Goal: Use online tool/utility: Utilize a website feature to perform a specific function

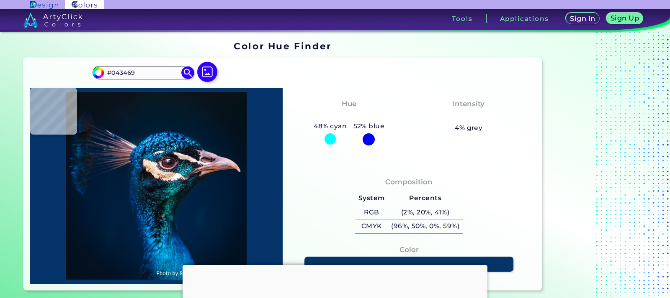
type input "#003062"
type input "#086487"
type input "#055d85"
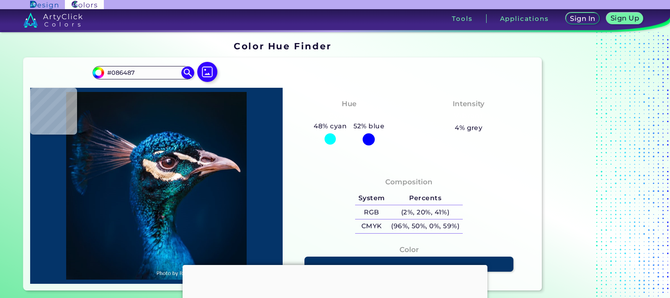
type input "#055D85"
type input "#042d54"
type input "#042D54"
type input "#000f31"
type input "#000F31"
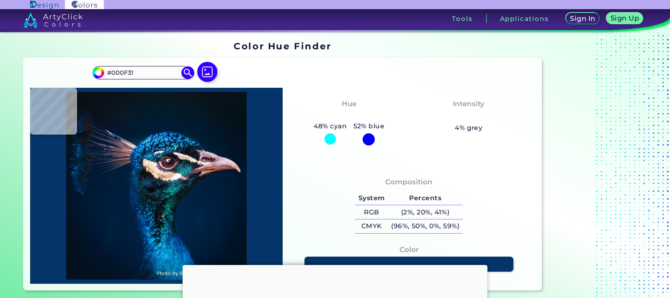
type input "#072947"
type input "#276289"
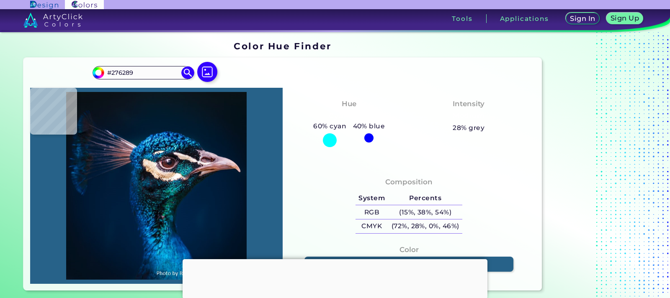
type input "#136a95"
type input "#136A95"
type input "#2484ad"
type input "#2484AD"
type input "#3aa3cd"
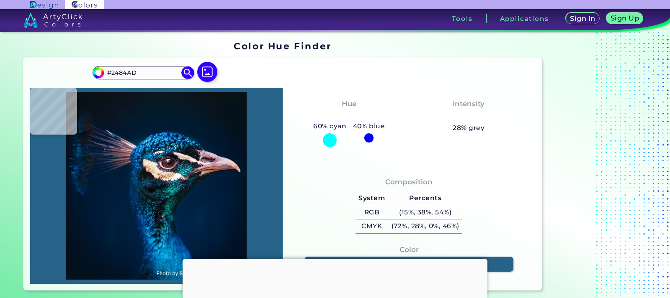
type input "#3AA3CD"
type input "#31aadd"
type input "#31AADD"
type input "#1b82bb"
type input "#1B82BB"
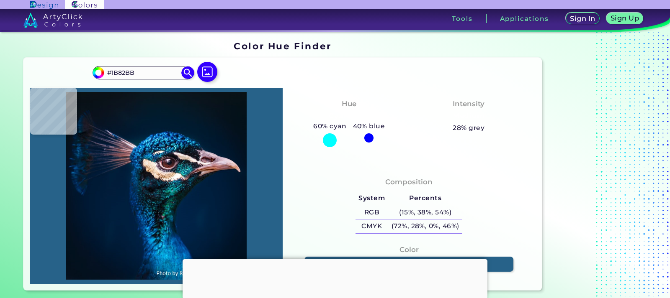
type input "#074880"
type input "#001f50"
type input "#001F50"
type input "#0d5076"
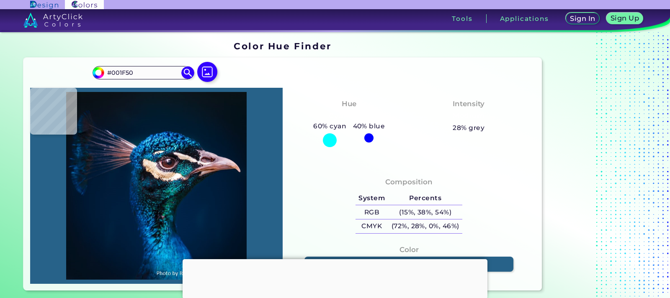
type input "#0D5076"
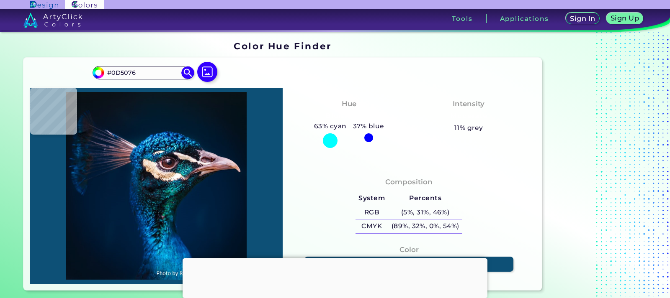
type input "#0c5a83"
type input "#0C5A83"
type input "#004879"
type input "#0d6ea5"
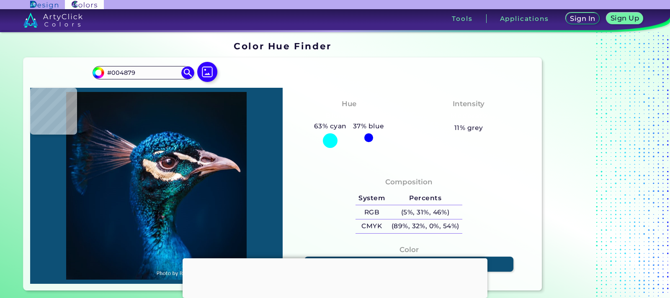
type input "#0D6EA5"
type input "#2ba2d7"
type input "#2BA2D7"
type input "#4bc5f4"
type input "#4BC5F4"
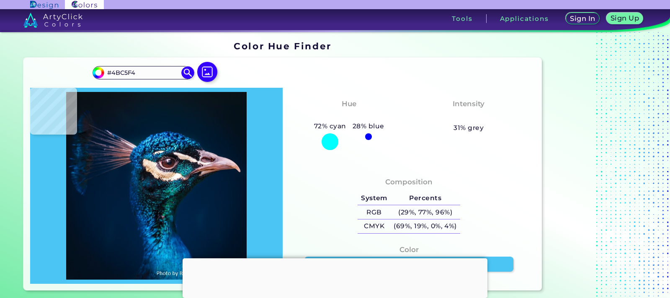
type input "#2a8ab9"
type input "#2A8AB9"
type input "#0e739c"
type input "#0E739C"
type input "#054f84"
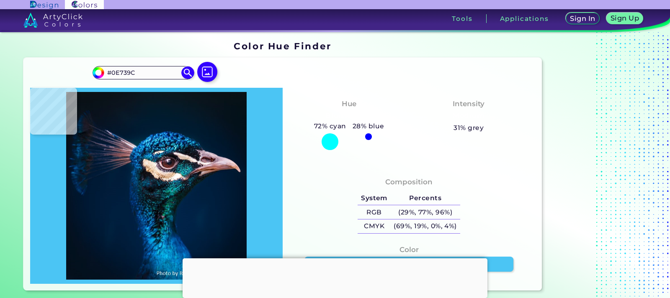
type input "#054F84"
type input "#1d639e"
type input "#1D639E"
type input "#09558d"
type input "#09558D"
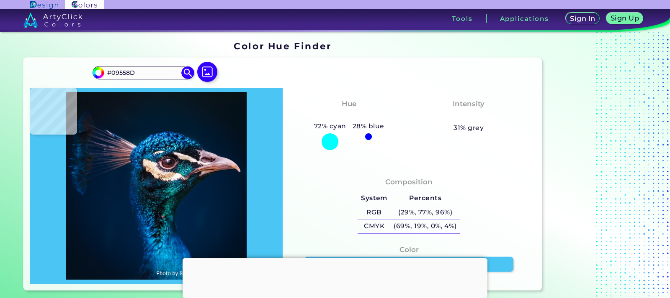
type input "#145e8f"
type input "#145E8F"
type input "#338aad"
type input "#338AAD"
type input "#013557"
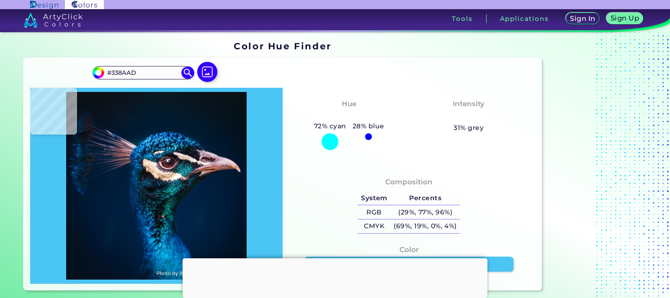
type input "#013557"
type input "#2e81a0"
type input "#2E81A0"
type input "#1187a9"
type input "#1187A9"
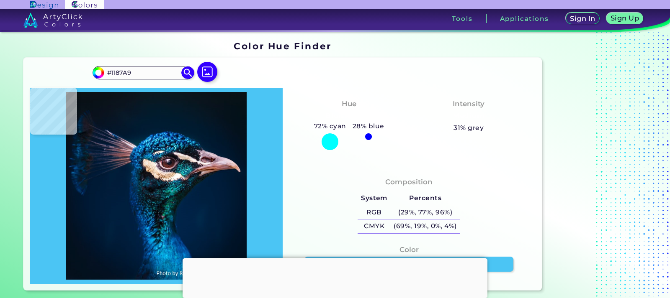
type input "#3cbfe9"
type input "#3CBFE9"
type input "#1a8dba"
type input "#1A8DBA"
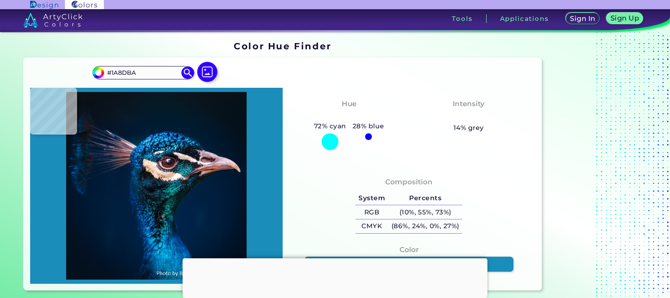
type input "#01436e"
type input "#01436E"
type input "#09758e"
type input "#09758E"
type input "#109dbd"
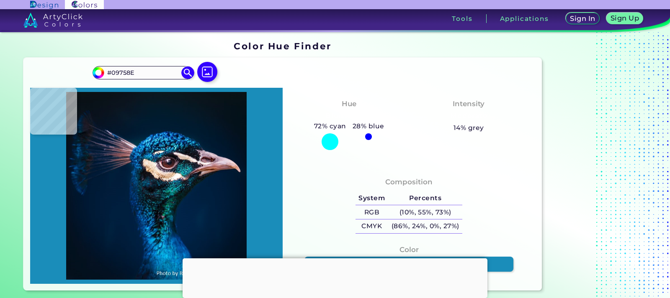
type input "#109DBD"
type input "#084572"
type input "#024972"
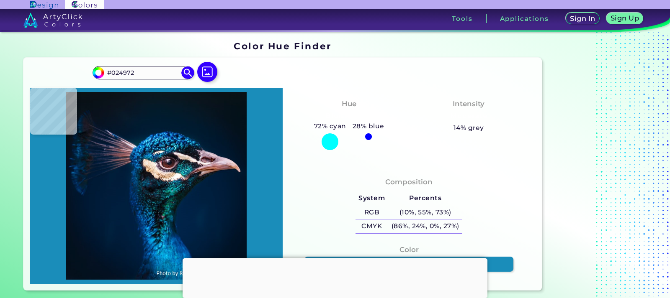
type input "#005e89"
type input "#005E89"
type input "#0687b4"
type input "#0687B4"
type input "#3dd3f7"
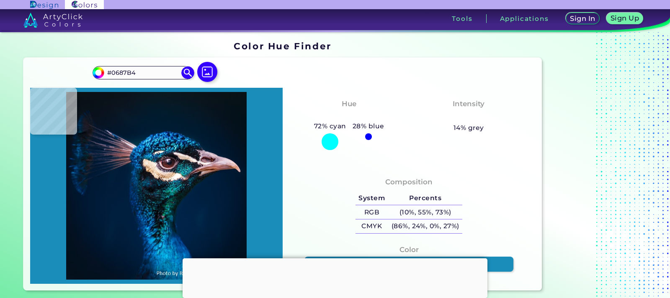
type input "#3DD3F7"
type input "#0a7197"
type input "#0A7197"
type input "#003a5b"
type input "#003A5B"
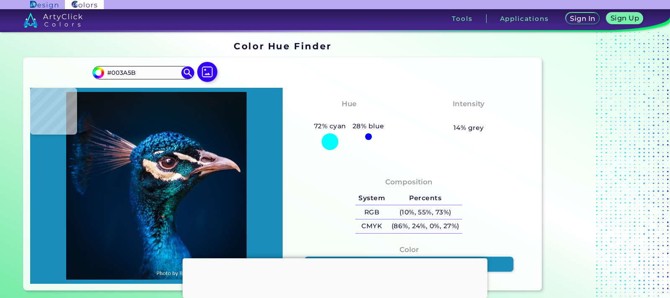
type input "#004e6f"
type input "#004E6F"
type input "#0375ab"
type input "#0375AB"
type input "#1587c5"
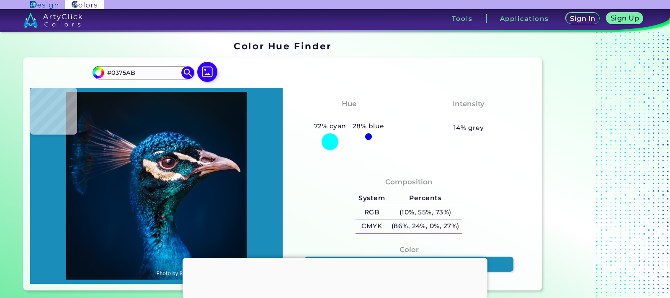
type input "#1587C5"
type input "#0c7eb2"
type input "#0C7EB2"
type input "#0c92b2"
type input "#0C92B2"
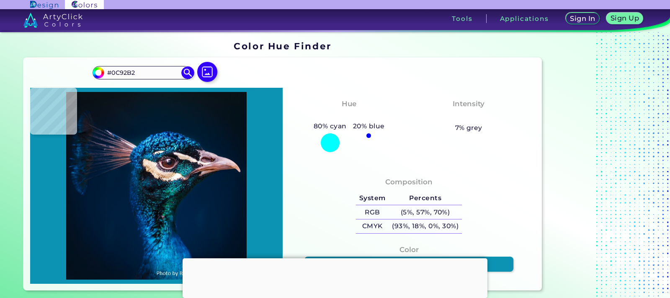
type input "#0c81b2"
type input "#0C81B2"
type input "#004878"
type input "#002e55"
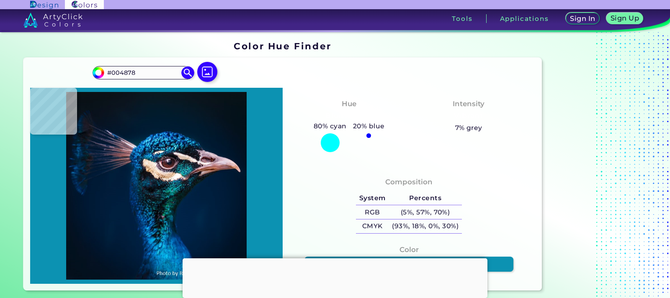
type input "#002E55"
type input "#196080"
type input "#2fb4c5"
type input "#2FB4C5"
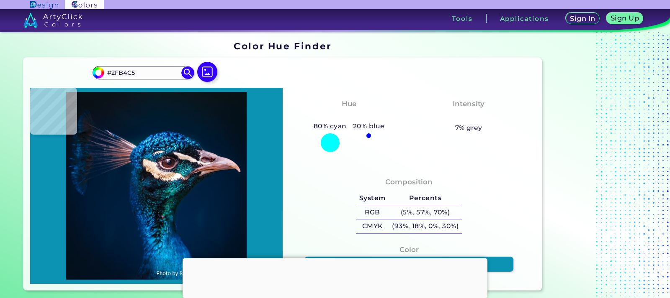
type input "#10748f"
type input "#10748F"
type input "#045775"
type input "#043f5b"
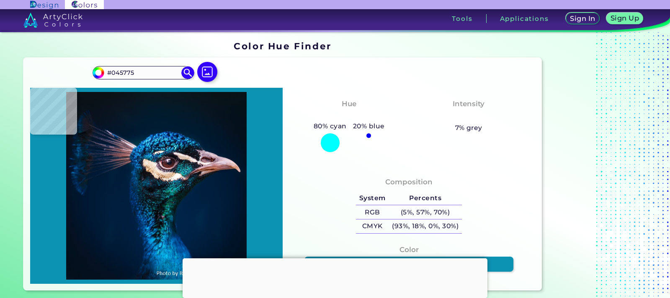
type input "#043F5B"
type input "#13242b"
type input "#13242B"
type input "#16232e"
type input "#16232E"
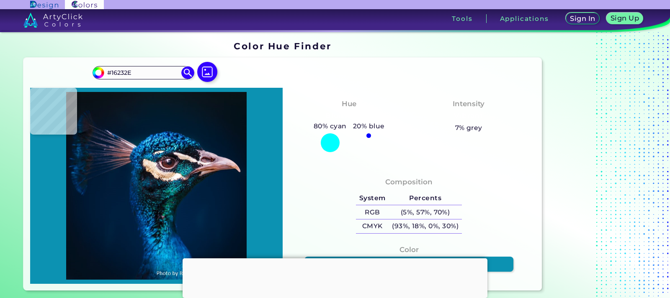
type input "#1b2635"
type input "#1B2635"
type input "#252e3d"
type input "#252E3D"
type input "#121a27"
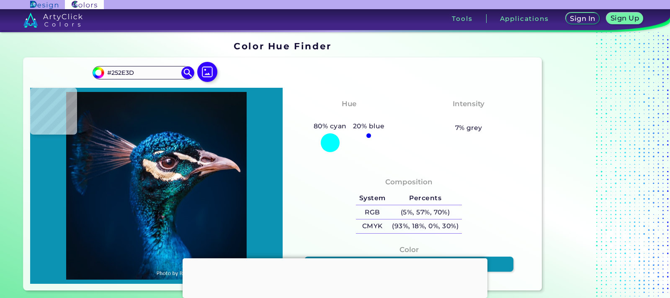
type input "#121A27"
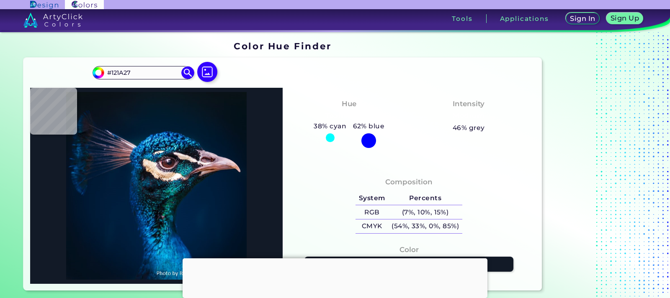
type input "#0b1624"
type input "#0B1624"
type input "#0f1f2e"
type input "#0F1F2E"
type input "#16202e"
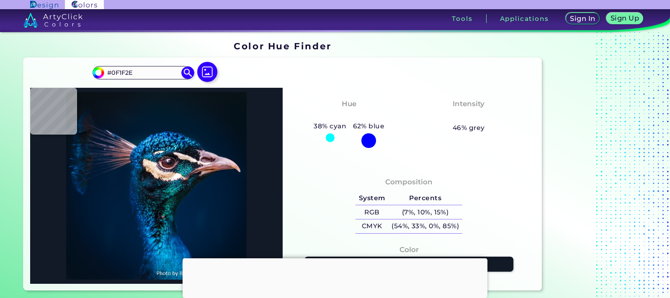
type input "#16202E"
type input "#162330"
type input "#101e27"
type input "#101E27"
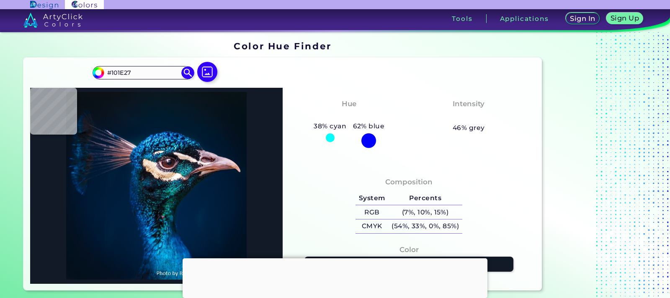
type input "#1d202b"
type input "#1D202B"
type input "#231b27"
type input "#231B27"
type input "#31242f"
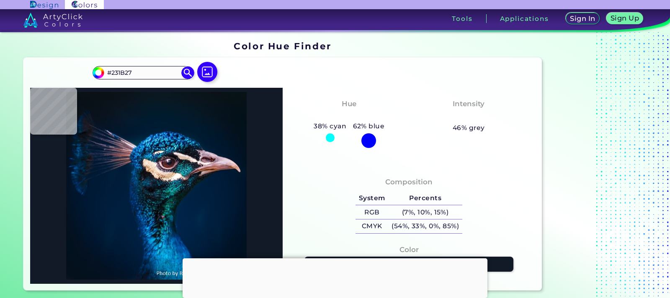
type input "#31242F"
type input "#c6b9c0"
type input "#C6B9C0"
type input "#beb3ba"
type input "#BEB3BA"
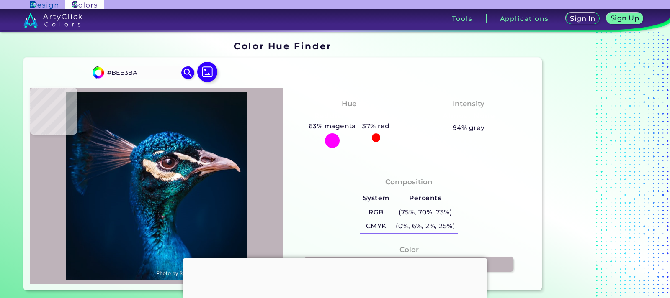
type input "#f5ebee"
type input "#F5EBEE"
type input "#f5f2ee"
type input "#F5F2EE"
type input "#f7f1ec"
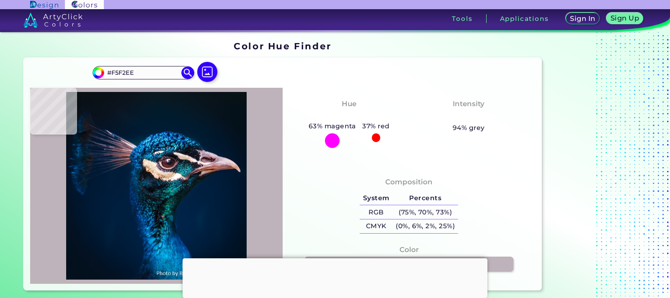
type input "#F7F1EC"
type input "#f4e6e3"
type input "#F4E6E3"
type input "#dbc9b9"
type input "#DBC9B9"
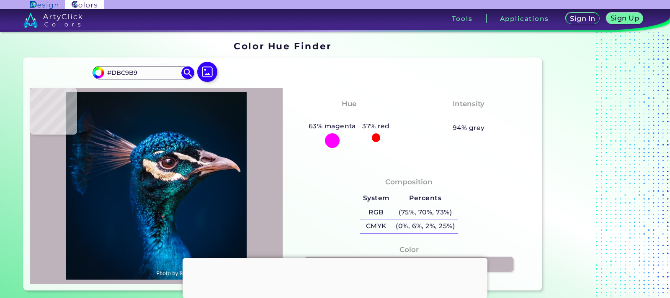
type input "#e2ccbc"
type input "#E2CCBC"
type input "#d4b8a6"
type input "#D4B8A6"
type input "#d0b19f"
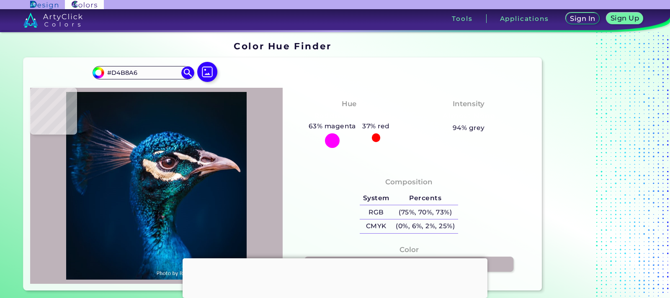
type input "#D0B19F"
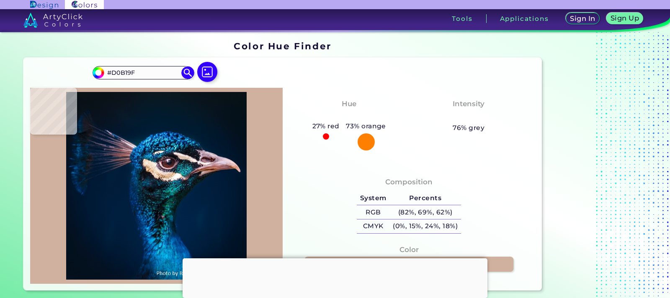
type input "#d4b4a7"
type input "#D4B4A7"
type input "#ceb0a4"
type input "#CEB0A4"
type input "#d3b7ab"
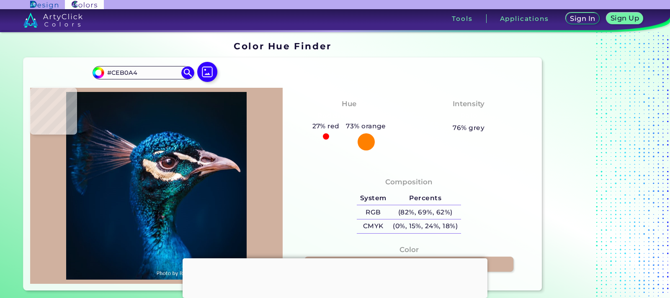
type input "#D3B7AB"
type input "#e1c6bd"
type input "#E1C6BD"
type input "#86797a"
type input "#86797A"
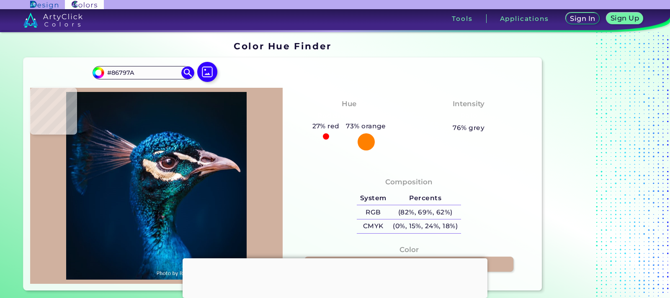
type input "#554b50"
type input "#554B50"
type input "#1f1820"
type input "#1F1820"
type input "#1d1923"
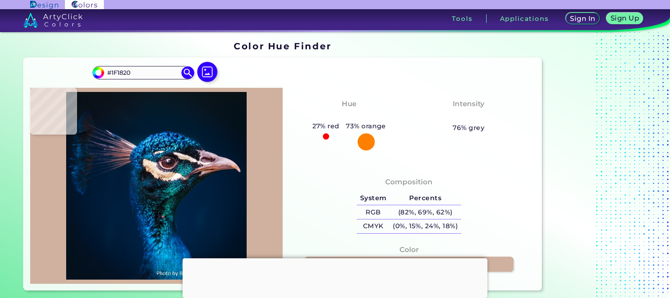
type input "#1D1923"
type input "#302f38"
type input "#302F38"
type input "#0a0c14"
type input "#0A0C14"
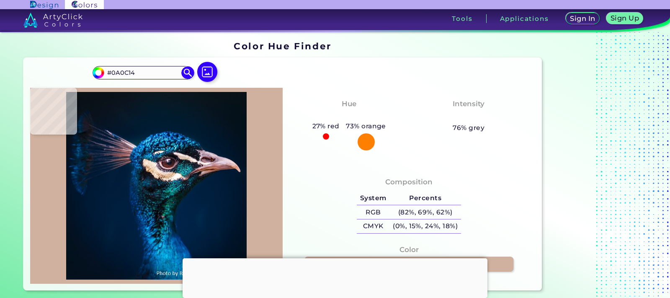
type input "#02050b"
type input "#02050B"
type input "#010609"
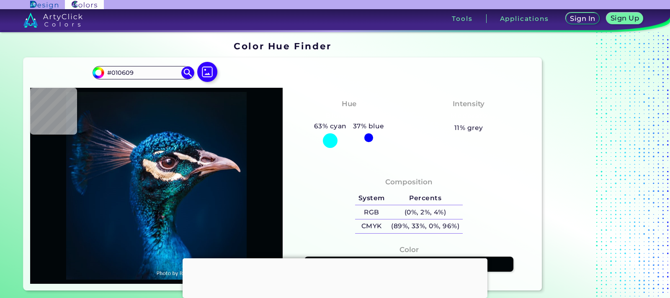
type input "#020307"
type input "#07050b"
type input "#07050B"
type input "#110d15"
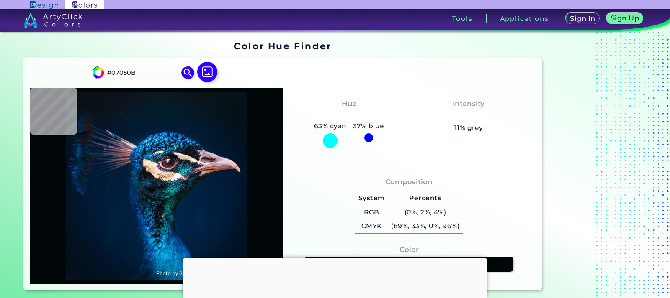
type input "#110D15"
type input "#2f2933"
type input "#2F2933"
type input "#383038"
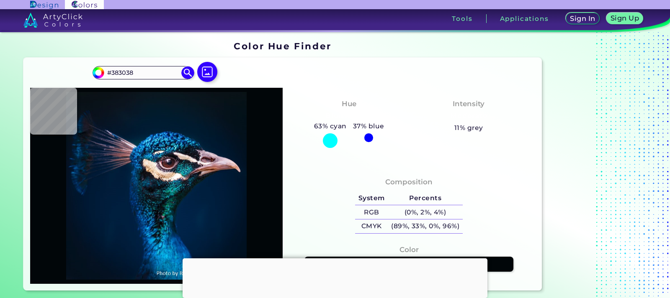
type input "#493943"
type input "#392931"
type input "#1c0f13"
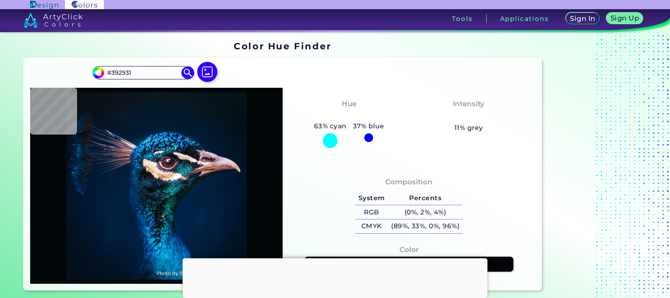
type input "#1C0F13"
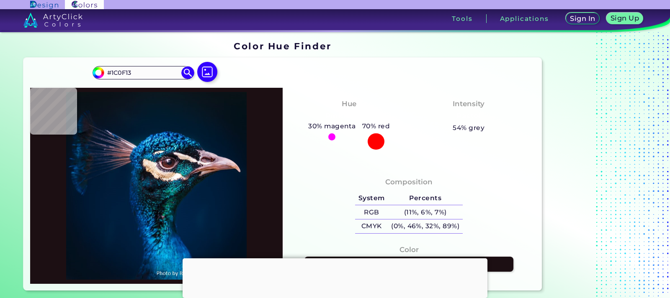
type input "#1e1015"
type input "#1E1015"
type input "#190f13"
type input "#190F13"
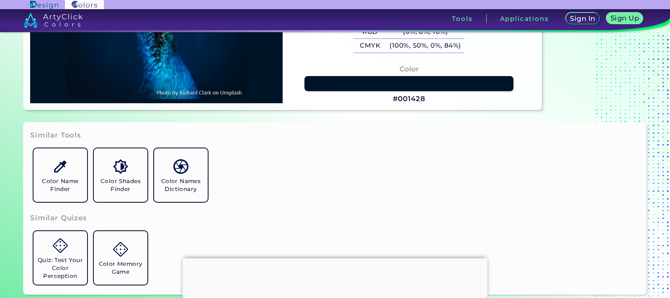
scroll to position [209, 0]
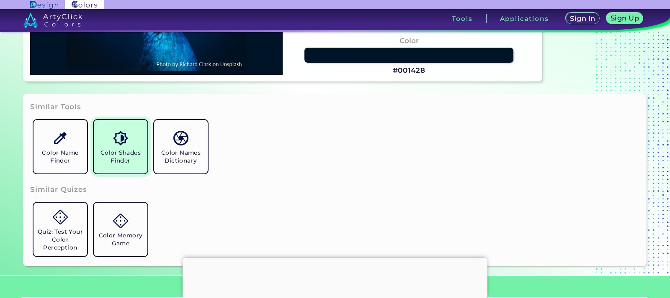
click at [121, 152] on h5 "Color Shades Finder" at bounding box center [120, 157] width 47 height 16
